Goal: Task Accomplishment & Management: Complete application form

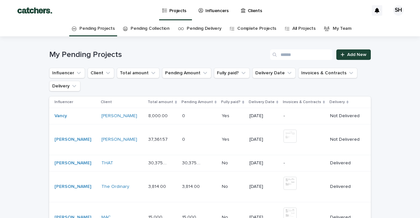
click at [211, 10] on p "Influencers" at bounding box center [216, 7] width 23 height 14
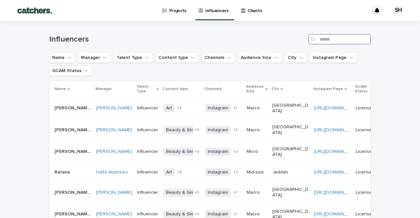
click at [327, 36] on input "Search" at bounding box center [339, 39] width 62 height 10
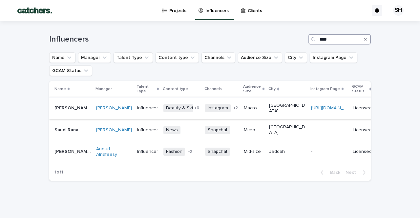
type input "****"
click at [288, 112] on p "[GEOGRAPHIC_DATA]" at bounding box center [287, 108] width 36 height 11
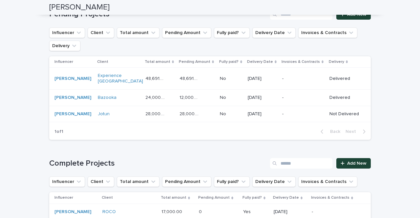
scroll to position [515, 0]
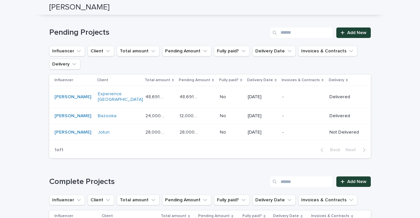
click at [313, 113] on div "-" at bounding box center [303, 116] width 42 height 11
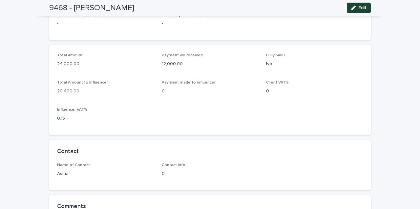
scroll to position [327, 0]
click at [128, 10] on h2 "9468 - [PERSON_NAME]" at bounding box center [91, 8] width 85 height 10
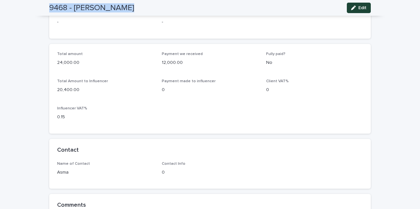
click at [128, 10] on h2 "9468 - [PERSON_NAME]" at bounding box center [91, 8] width 85 height 10
copy div "9468 - [PERSON_NAME] Edit"
click at [132, 121] on div "Influencer VAT% 0.15" at bounding box center [105, 115] width 97 height 19
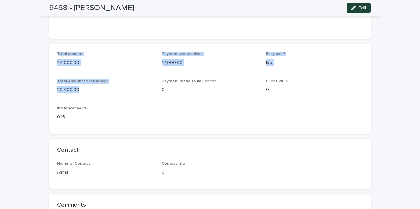
drag, startPoint x: 59, startPoint y: 50, endPoint x: 102, endPoint y: 90, distance: 58.7
click at [102, 90] on div "Total amount 24,000.00 Payment we received 12,000.00 Fully paid? No Total Amoun…" at bounding box center [210, 89] width 306 height 74
copy div "otal amount 24,000.00 Payment we received 12,000.00 Fully paid? No Total Amount…"
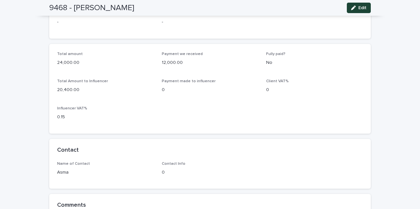
click at [218, 124] on div "Total amount 24,000.00 Payment we received 12,000.00 Fully paid? No Total Amoun…" at bounding box center [209, 89] width 321 height 90
click at [220, 114] on div "Total amount 24,000.00 Payment we received 12,000.00 Fully paid? No Total Amoun…" at bounding box center [210, 89] width 306 height 74
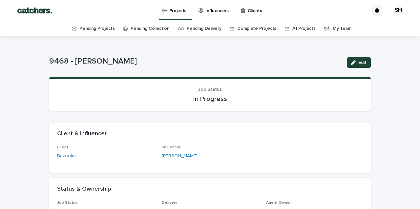
scroll to position [0, 0]
click at [171, 18] on link "Projects" at bounding box center [176, 9] width 28 height 19
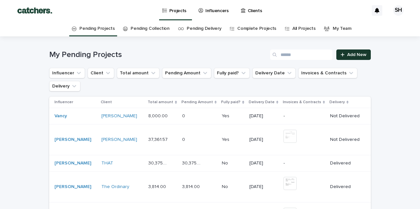
click at [360, 57] on link "Add New" at bounding box center [353, 55] width 34 height 10
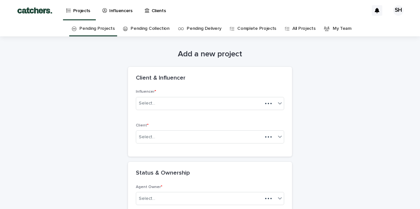
scroll to position [21, 0]
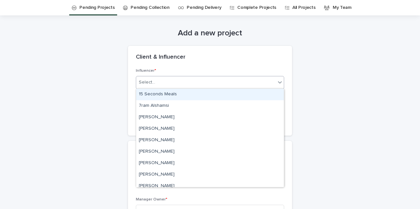
click at [190, 85] on div "Select..." at bounding box center [205, 82] width 139 height 11
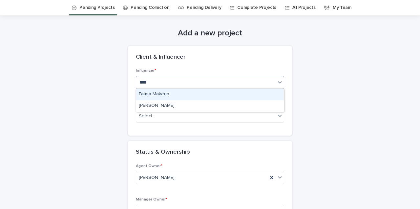
type input "*****"
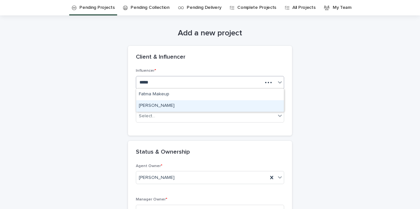
click at [190, 104] on div "[PERSON_NAME]" at bounding box center [210, 105] width 148 height 11
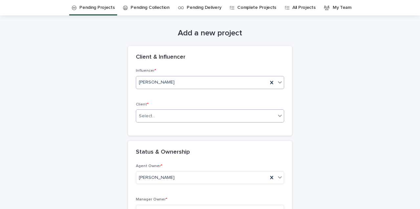
click at [187, 118] on div "Select..." at bounding box center [205, 116] width 139 height 11
type input "*****"
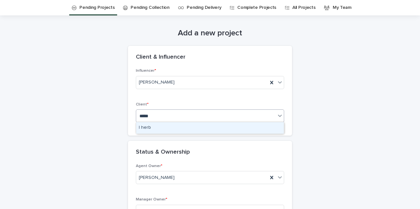
click at [173, 129] on div "I herb" at bounding box center [210, 127] width 148 height 11
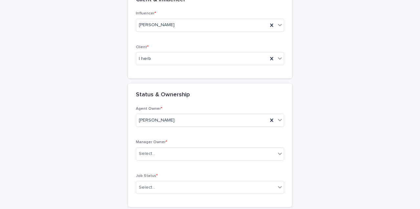
scroll to position [89, 0]
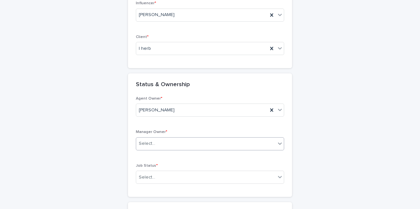
click at [168, 139] on div "Select..." at bounding box center [205, 143] width 139 height 11
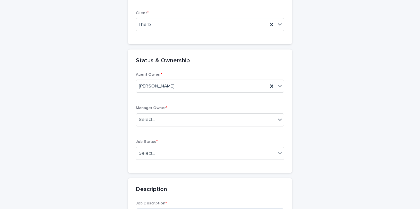
scroll to position [119, 0]
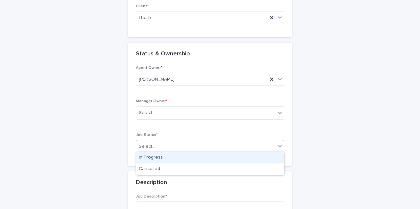
click at [179, 140] on div "Select..." at bounding box center [210, 146] width 148 height 13
click at [178, 154] on div "In Progress" at bounding box center [210, 157] width 148 height 11
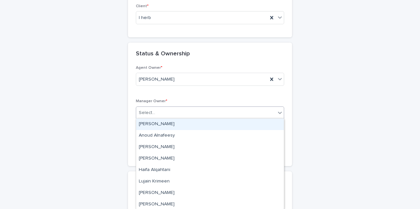
click at [182, 118] on div "Select..." at bounding box center [210, 113] width 148 height 13
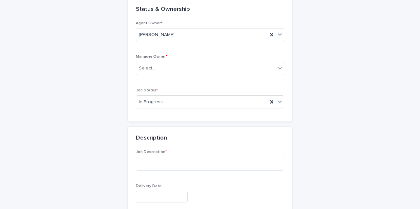
scroll to position [165, 0]
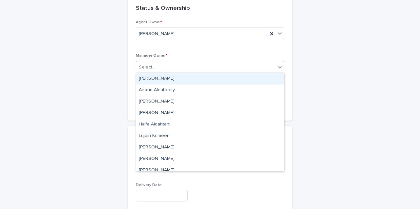
click at [189, 69] on div "Select..." at bounding box center [205, 67] width 139 height 11
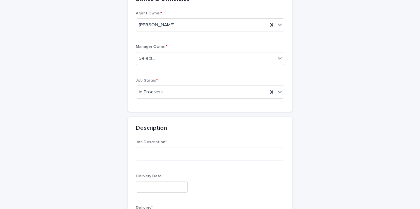
scroll to position [162, 0]
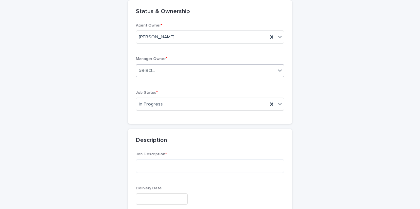
click at [186, 68] on div "Select..." at bounding box center [205, 70] width 139 height 11
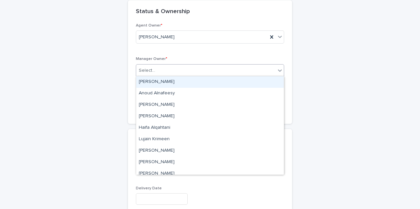
click at [204, 54] on div "Agent Owner * [PERSON_NAME] Manager Owner * option [PERSON_NAME] focused, 1 of …" at bounding box center [210, 69] width 148 height 93
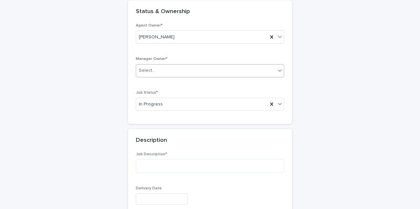
click at [200, 68] on div "Select..." at bounding box center [205, 70] width 139 height 11
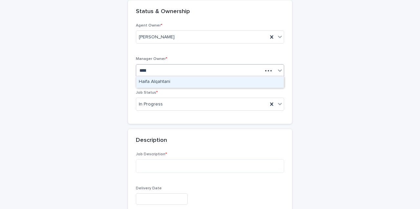
type input "*****"
click at [178, 84] on div "Haifa Alqahtani" at bounding box center [210, 81] width 148 height 11
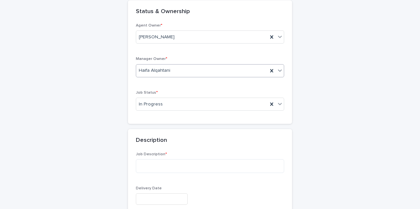
scroll to position [194, 0]
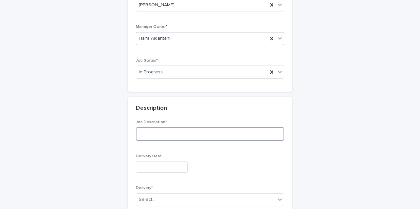
click at [176, 127] on textarea at bounding box center [210, 134] width 148 height 14
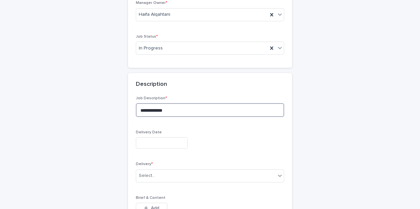
scroll to position [221, 0]
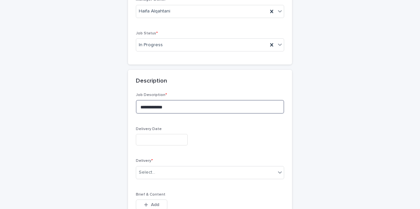
type textarea "**********"
click at [158, 141] on input "text" at bounding box center [162, 139] width 52 height 11
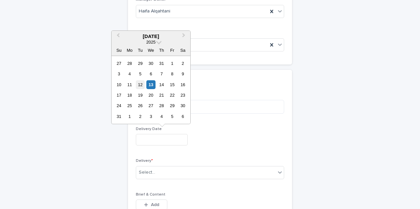
click at [143, 84] on div "12" at bounding box center [140, 84] width 9 height 9
type input "**********"
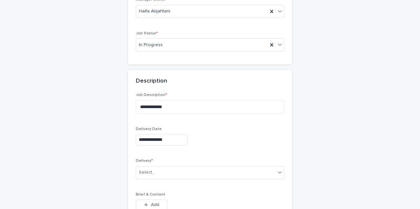
scroll to position [237, 0]
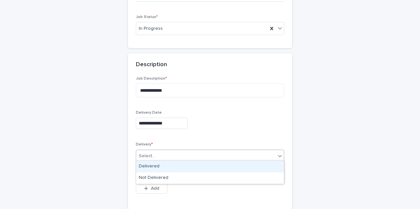
click at [166, 150] on div "Select..." at bounding box center [210, 156] width 148 height 13
click at [166, 161] on div "Delivered" at bounding box center [210, 166] width 148 height 11
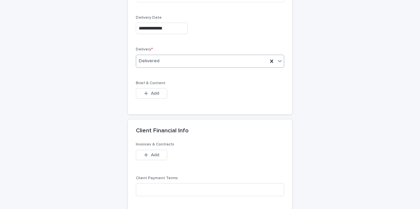
scroll to position [380, 0]
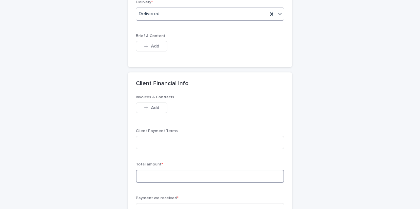
click at [162, 172] on input at bounding box center [210, 176] width 148 height 13
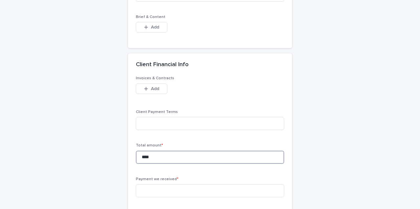
scroll to position [404, 0]
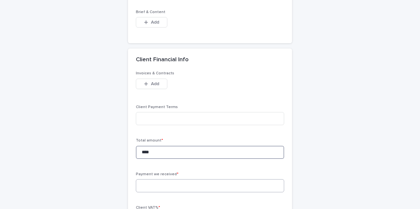
type input "****"
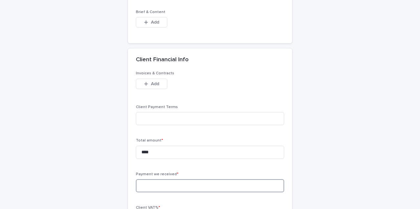
click at [162, 186] on input at bounding box center [210, 185] width 148 height 13
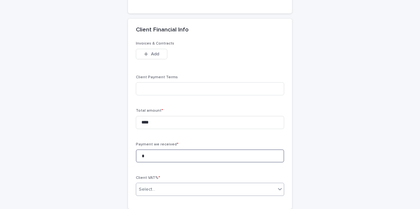
type input "*"
click at [159, 191] on div "Select..." at bounding box center [205, 189] width 139 height 11
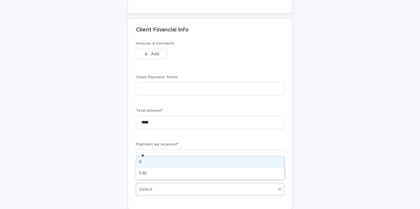
click at [158, 159] on div "0" at bounding box center [210, 162] width 148 height 11
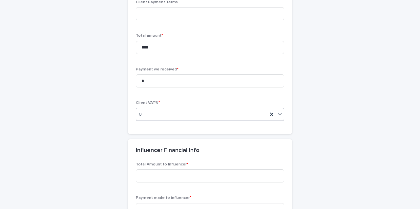
scroll to position [510, 0]
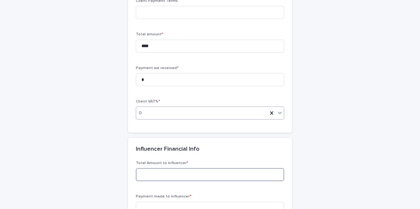
click at [156, 170] on input at bounding box center [210, 174] width 148 height 13
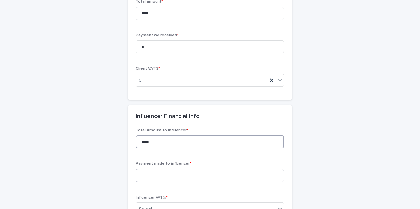
scroll to position [542, 0]
type input "****"
click at [150, 171] on input at bounding box center [210, 176] width 148 height 13
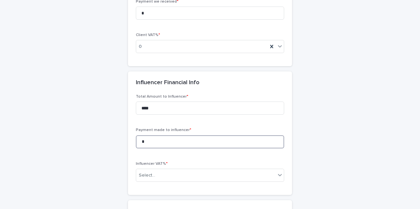
scroll to position [588, 0]
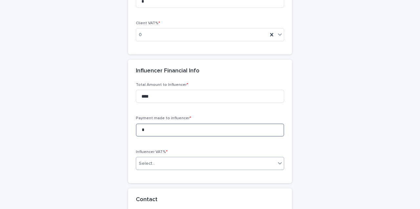
type input "*"
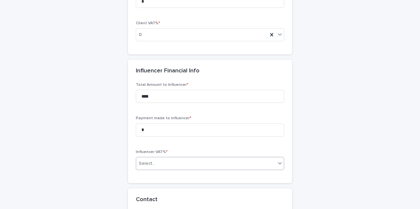
click at [160, 161] on div "Select..." at bounding box center [205, 163] width 139 height 11
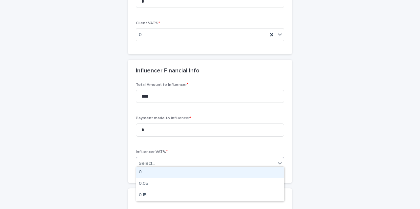
click at [152, 171] on div "0" at bounding box center [210, 172] width 148 height 11
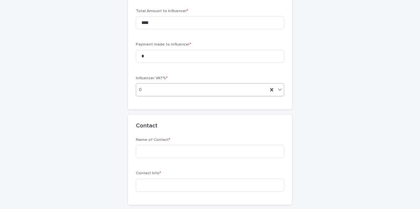
scroll to position [662, 0]
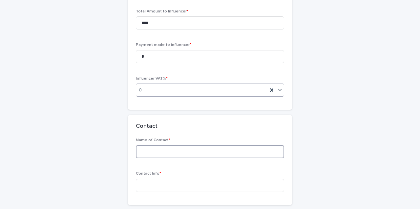
click at [158, 145] on input at bounding box center [210, 151] width 148 height 13
type input "****"
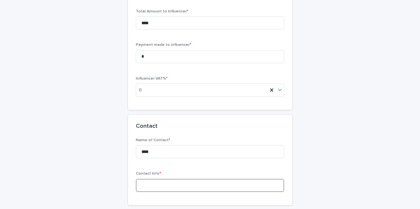
click at [172, 182] on input at bounding box center [210, 185] width 148 height 13
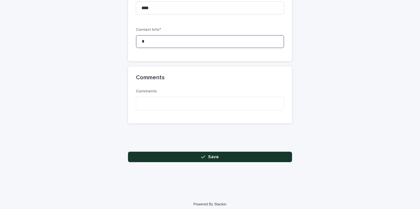
type input "*"
click at [227, 152] on button "Save" at bounding box center [210, 157] width 164 height 10
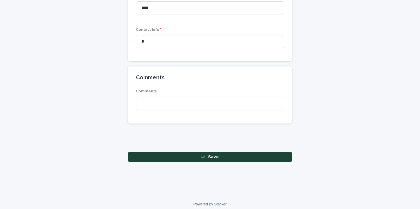
scroll to position [806, 0]
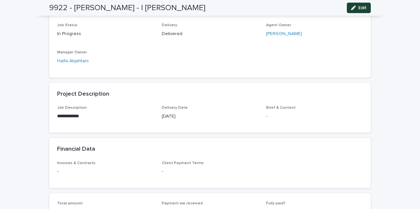
scroll to position [65, 0]
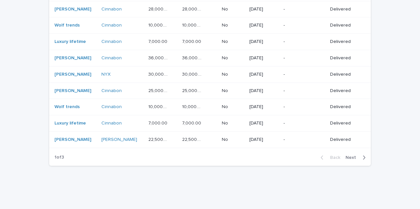
scroll to position [524, 0]
click at [353, 155] on button "Next" at bounding box center [357, 158] width 28 height 6
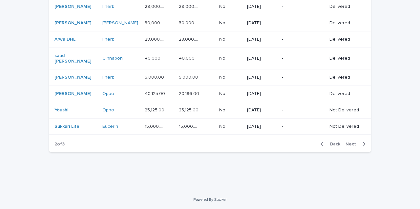
scroll to position [461, 0]
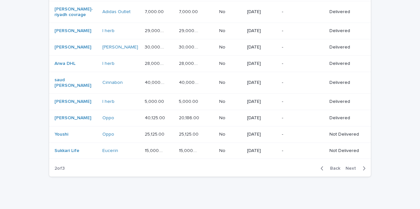
click at [353, 166] on button "Next" at bounding box center [357, 169] width 28 height 6
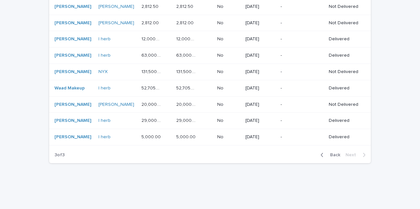
scroll to position [160, 0]
